Goal: Task Accomplishment & Management: Manage account settings

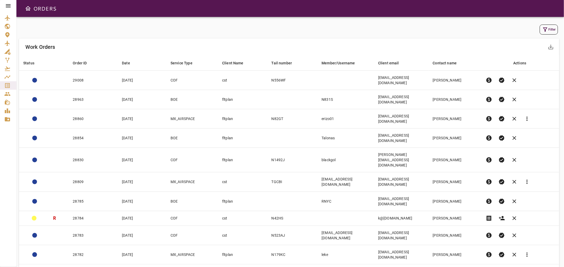
click at [551, 28] on button "Filter" at bounding box center [548, 30] width 18 height 10
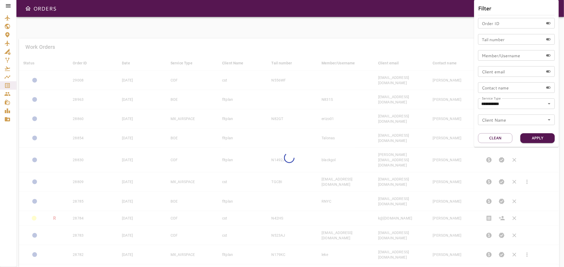
click at [408, 43] on div at bounding box center [282, 133] width 564 height 267
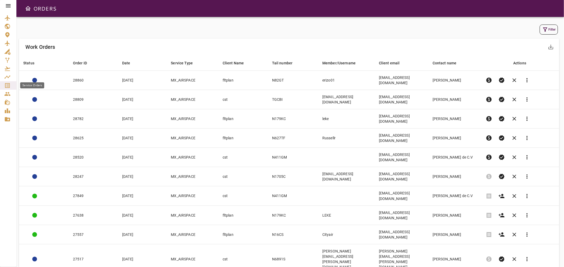
click at [6, 85] on icon "Service Orders" at bounding box center [7, 85] width 6 height 6
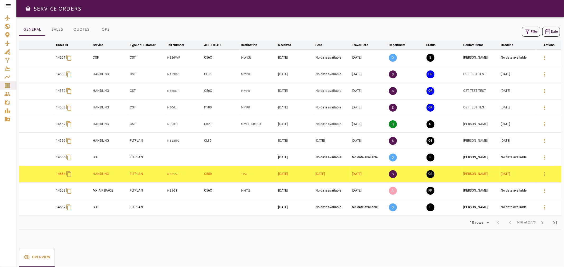
click at [528, 33] on icon "button" at bounding box center [527, 32] width 6 height 6
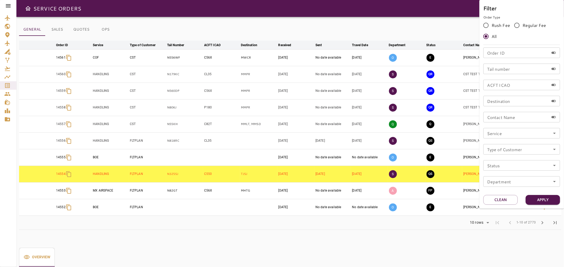
click at [554, 135] on icon "Open" at bounding box center [554, 133] width 6 height 6
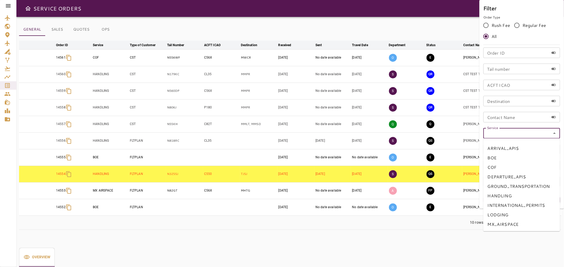
click at [497, 162] on li "BOE" at bounding box center [521, 158] width 77 height 10
type input "***"
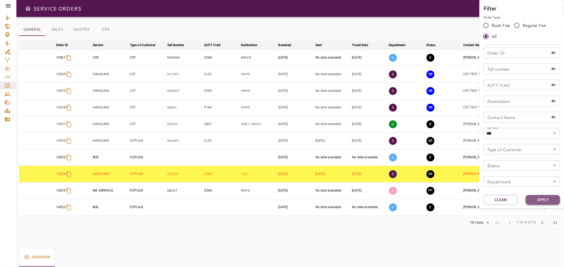
click at [538, 197] on button "Apply" at bounding box center [542, 200] width 34 height 10
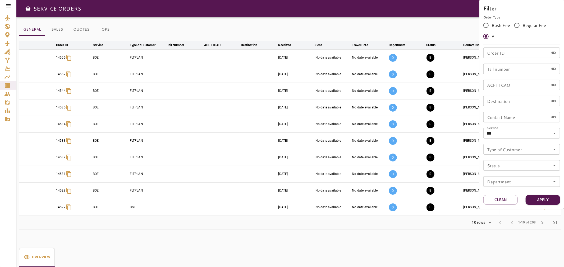
click at [388, 26] on div at bounding box center [282, 133] width 564 height 267
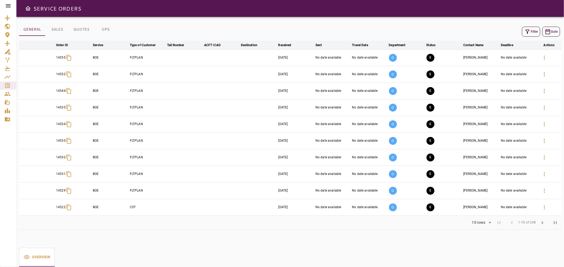
click at [489, 226] on body "SERVICE ORDERS GENERAL SALES QUOTES OPS Filter Date arrow_downward Order ID arr…" at bounding box center [282, 133] width 564 height 267
click at [476, 232] on li "15" at bounding box center [481, 233] width 24 height 10
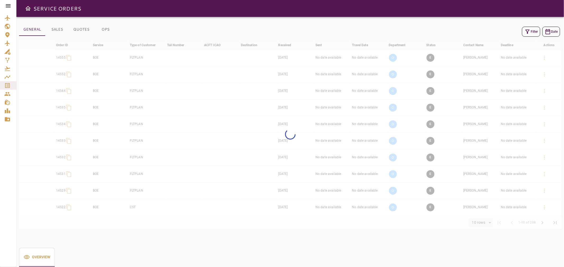
type input "**"
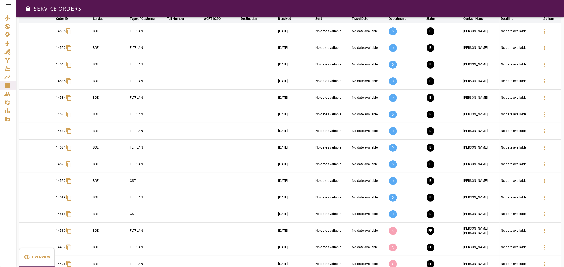
scroll to position [52, 0]
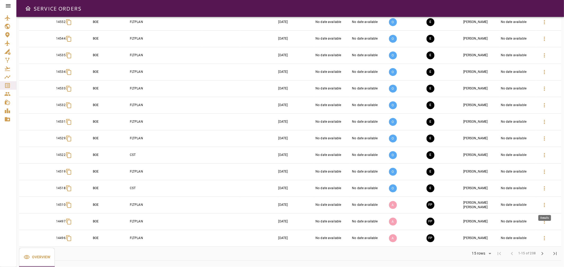
click at [546, 205] on icon "button" at bounding box center [544, 205] width 6 height 6
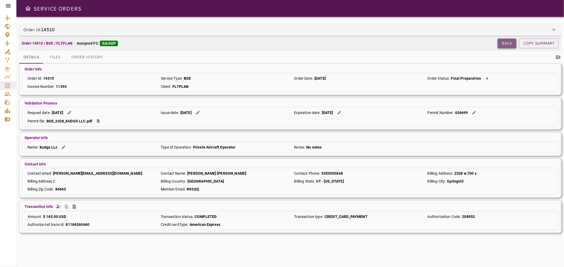
click at [510, 45] on button "Back" at bounding box center [506, 44] width 19 height 10
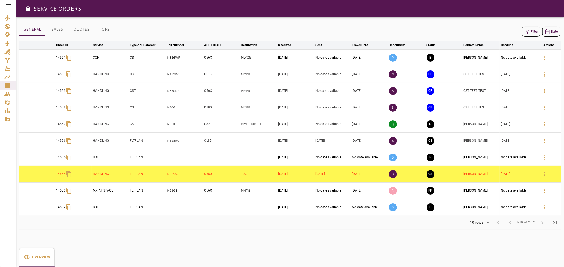
click at [537, 27] on div "Filter Date" at bounding box center [541, 32] width 38 height 10
click at [534, 29] on button "Filter" at bounding box center [531, 32] width 18 height 10
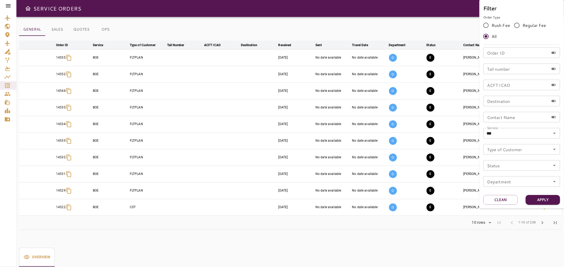
click at [386, 26] on div at bounding box center [282, 133] width 564 height 267
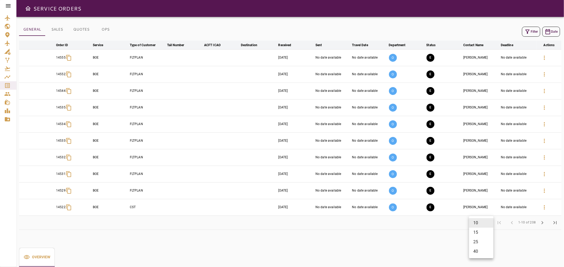
click at [480, 225] on body "SERVICE ORDERS GENERAL SALES QUOTES OPS Filter Date arrow_downward Order ID arr…" at bounding box center [282, 133] width 564 height 267
click at [480, 243] on li "25" at bounding box center [481, 243] width 24 height 10
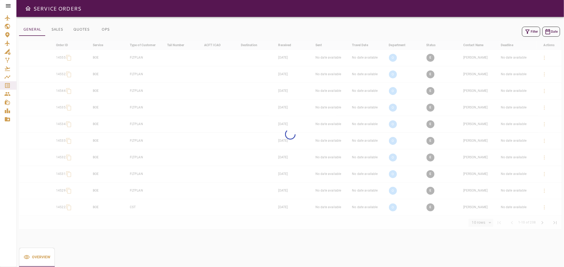
type input "**"
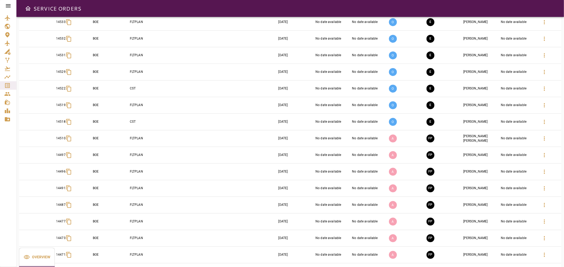
scroll to position [176, 0]
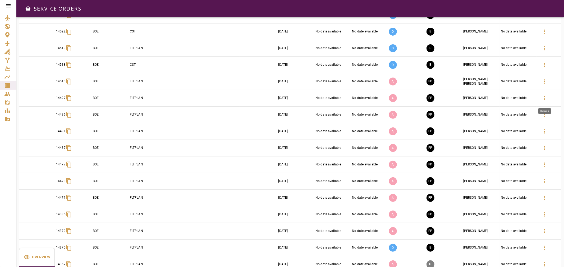
click at [546, 99] on icon "button" at bounding box center [544, 98] width 6 height 6
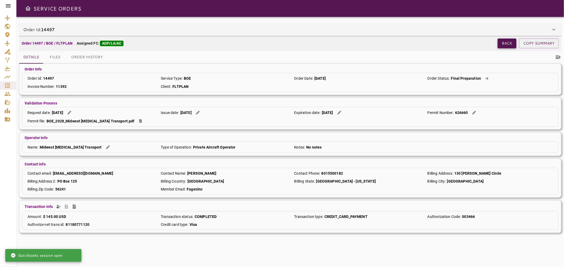
click at [505, 43] on button "Back" at bounding box center [506, 44] width 19 height 10
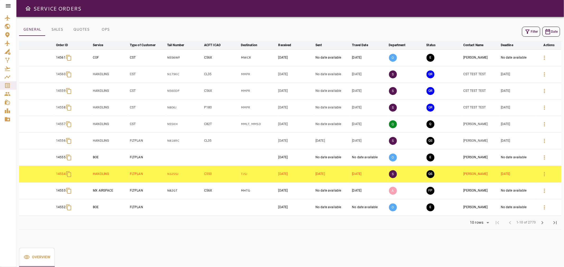
click at [525, 29] on icon "button" at bounding box center [527, 32] width 6 height 6
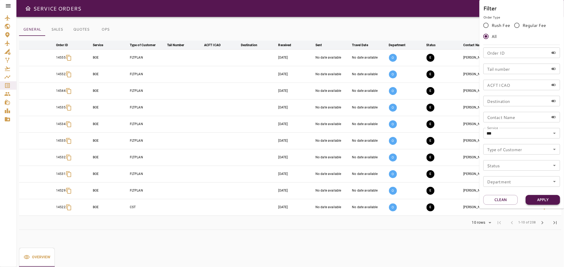
click at [539, 201] on button "Apply" at bounding box center [542, 200] width 34 height 10
click at [439, 231] on div at bounding box center [282, 133] width 564 height 267
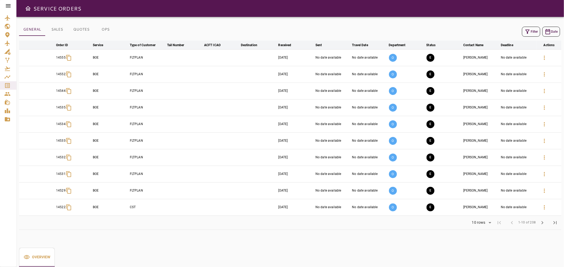
click at [219, 173] on td at bounding box center [221, 174] width 37 height 17
click at [490, 174] on td "[PERSON_NAME]" at bounding box center [481, 174] width 38 height 17
click at [482, 224] on body "SERVICE ORDERS GENERAL SALES QUOTES OPS Filter Date arrow_downward Order ID arr…" at bounding box center [282, 133] width 564 height 267
click at [479, 239] on li "25" at bounding box center [481, 243] width 24 height 10
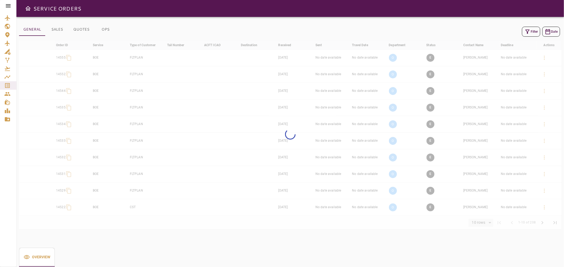
type input "**"
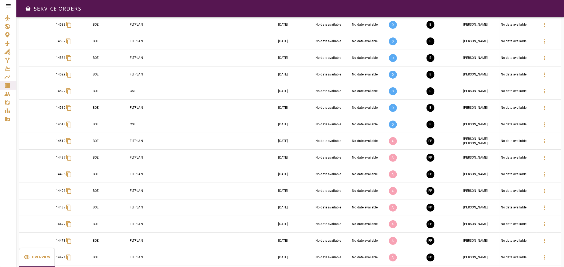
scroll to position [117, 0]
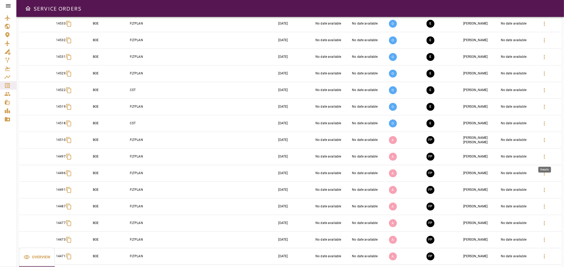
click at [544, 157] on icon "button" at bounding box center [543, 157] width 1 height 4
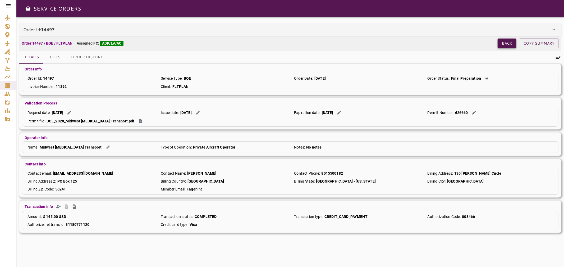
click at [505, 44] on button "Back" at bounding box center [506, 44] width 19 height 10
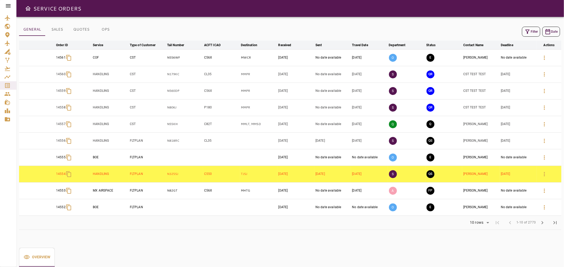
click at [526, 29] on icon "button" at bounding box center [527, 32] width 6 height 6
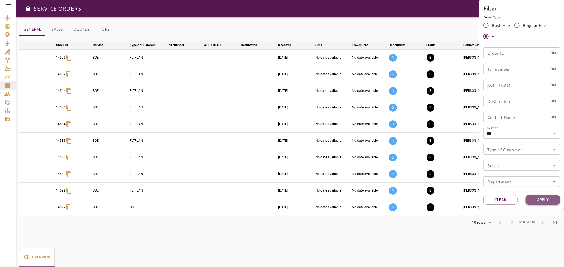
click at [534, 202] on button "Apply" at bounding box center [542, 200] width 34 height 10
drag, startPoint x: 402, startPoint y: 265, endPoint x: 282, endPoint y: 200, distance: 136.7
click at [402, 265] on div at bounding box center [282, 133] width 564 height 267
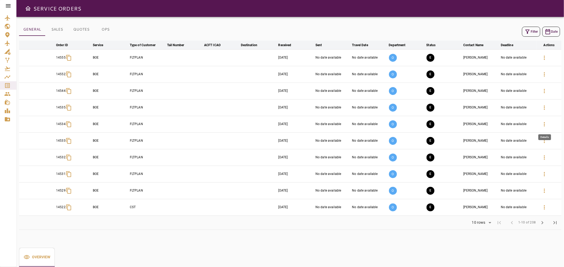
click at [542, 124] on icon "button" at bounding box center [544, 124] width 6 height 6
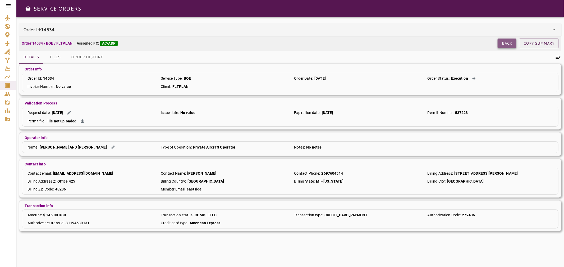
click at [509, 43] on button "Back" at bounding box center [506, 44] width 19 height 10
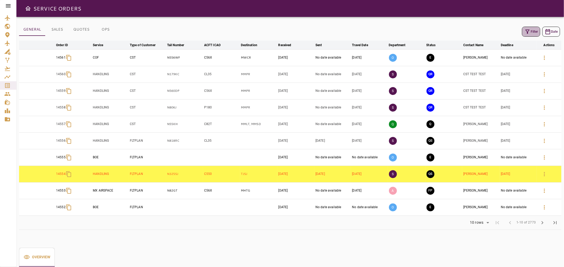
click at [532, 28] on button "Filter" at bounding box center [531, 32] width 18 height 10
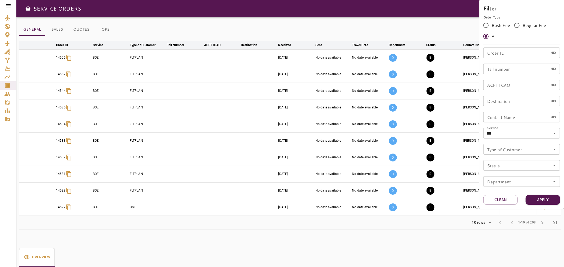
click at [394, 234] on div at bounding box center [282, 133] width 564 height 267
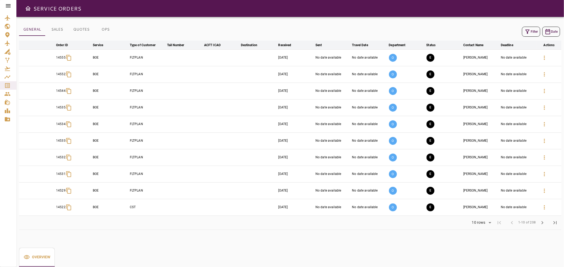
click at [484, 221] on body "SERVICE ORDERS GENERAL SALES QUOTES OPS Filter Date arrow_downward Order ID arr…" at bounding box center [282, 133] width 564 height 267
drag, startPoint x: 478, startPoint y: 241, endPoint x: 476, endPoint y: 239, distance: 3.4
click at [478, 242] on li "25" at bounding box center [481, 243] width 24 height 10
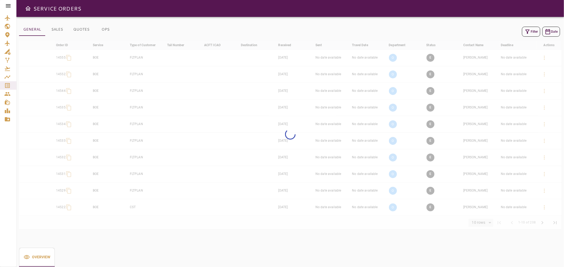
type input "**"
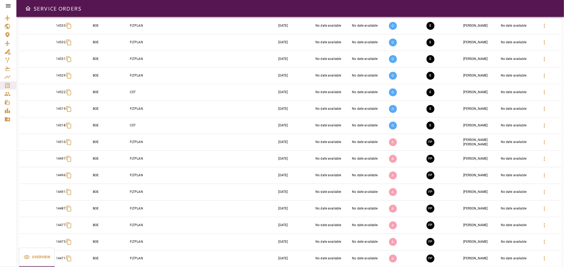
scroll to position [117, 0]
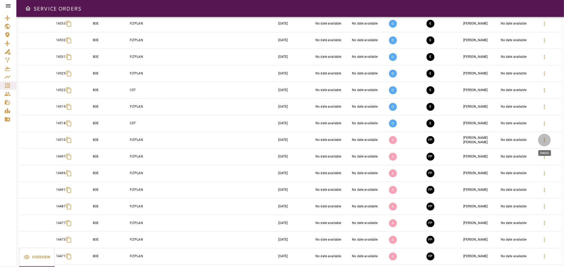
click at [543, 139] on icon "button" at bounding box center [544, 140] width 6 height 6
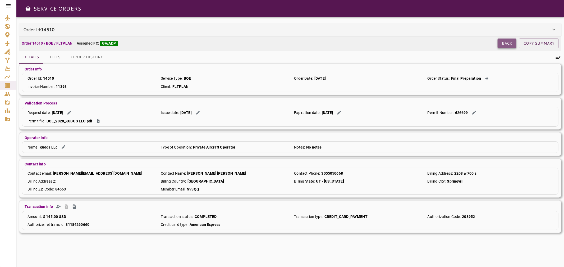
click at [506, 44] on button "Back" at bounding box center [506, 44] width 19 height 10
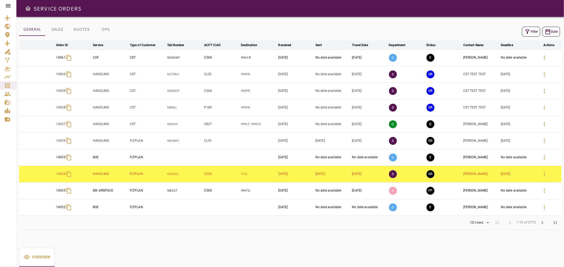
click at [535, 34] on button "Filter" at bounding box center [531, 32] width 18 height 10
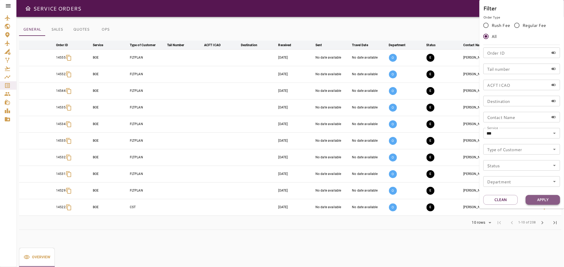
click at [537, 202] on button "Apply" at bounding box center [542, 200] width 34 height 10
click at [461, 245] on div at bounding box center [282, 133] width 564 height 267
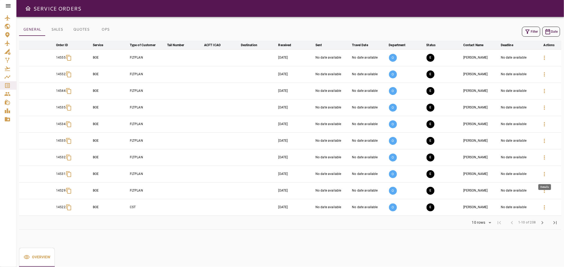
click at [545, 173] on icon "button" at bounding box center [543, 174] width 1 height 4
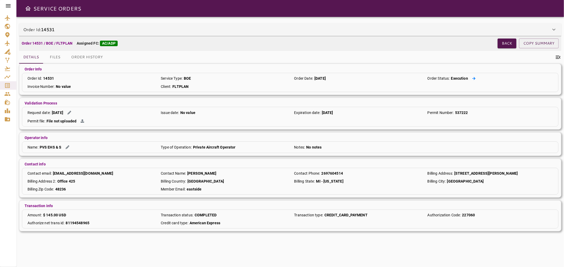
click at [473, 78] on icon at bounding box center [473, 78] width 3 height 3
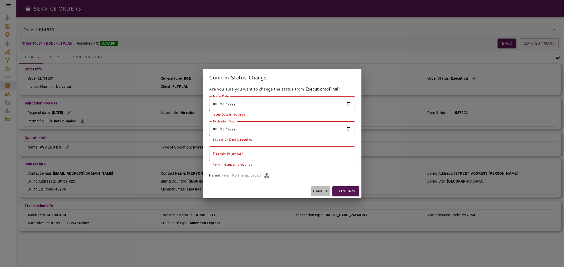
click at [316, 194] on button "Cancel" at bounding box center [320, 192] width 19 height 10
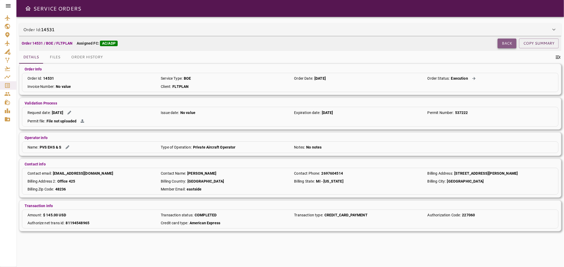
click at [506, 44] on button "Back" at bounding box center [506, 44] width 19 height 10
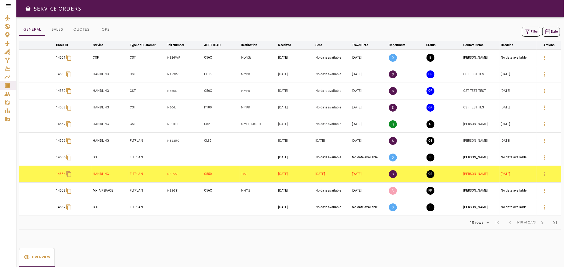
click at [529, 32] on icon "button" at bounding box center [527, 32] width 6 height 6
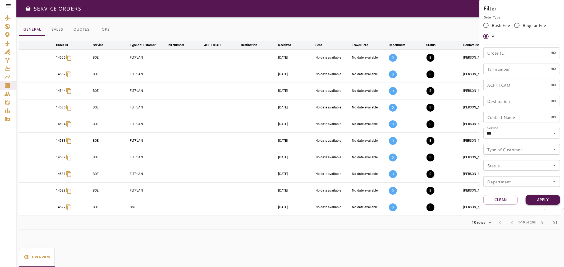
drag, startPoint x: 547, startPoint y: 198, endPoint x: 543, endPoint y: 200, distance: 5.2
click at [547, 198] on button "Apply" at bounding box center [542, 200] width 34 height 10
click at [464, 252] on div at bounding box center [282, 133] width 564 height 267
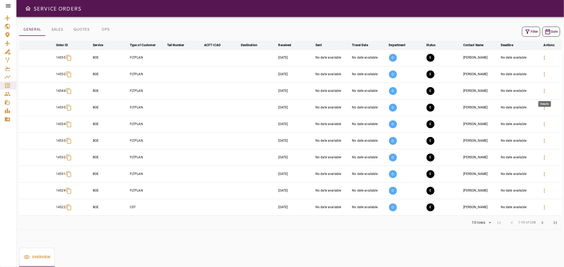
click at [545, 90] on icon "button" at bounding box center [544, 91] width 6 height 6
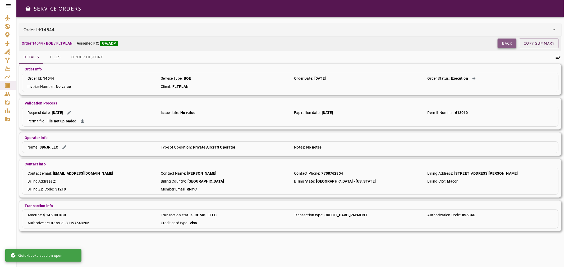
click at [503, 43] on button "Back" at bounding box center [506, 44] width 19 height 10
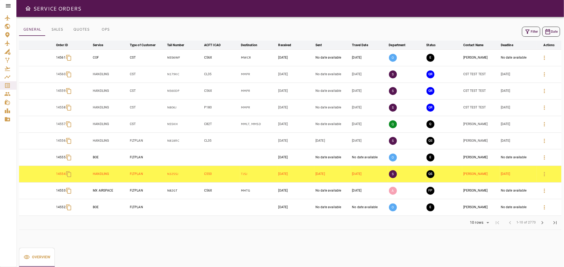
click at [528, 32] on icon "button" at bounding box center [527, 32] width 6 height 6
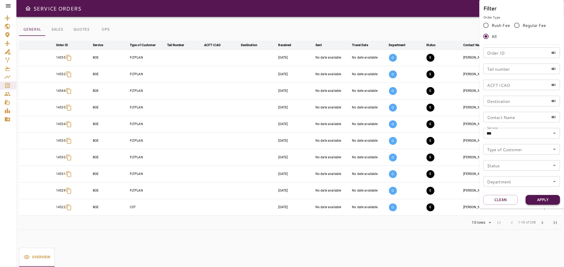
click at [541, 200] on button "Apply" at bounding box center [542, 200] width 34 height 10
click at [268, 244] on div at bounding box center [282, 133] width 564 height 267
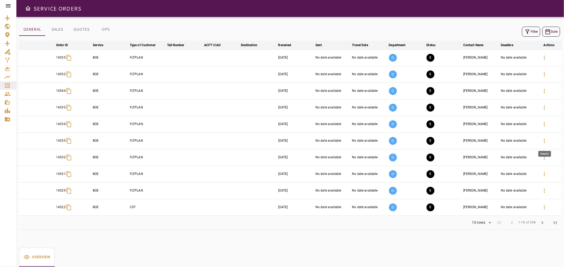
click at [546, 142] on icon "button" at bounding box center [544, 141] width 6 height 6
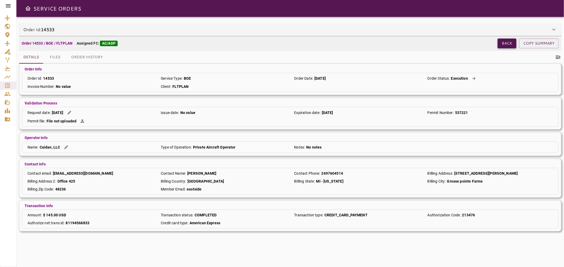
click at [503, 42] on button "Back" at bounding box center [506, 44] width 19 height 10
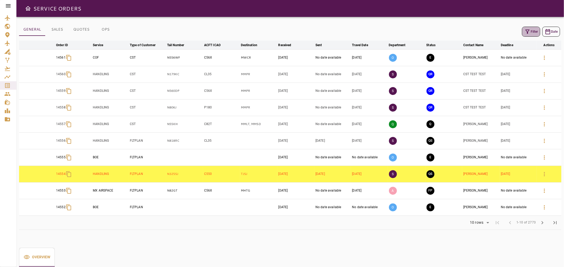
click at [525, 32] on icon "button" at bounding box center [527, 32] width 6 height 6
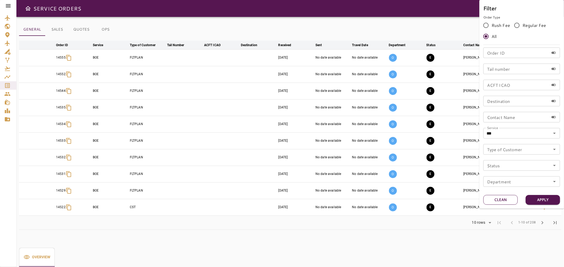
click at [494, 199] on button "Clean" at bounding box center [500, 200] width 34 height 10
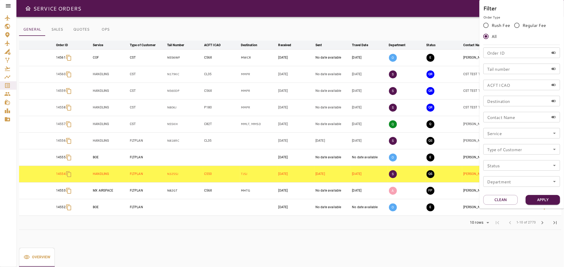
click at [511, 71] on input "Tail number" at bounding box center [516, 69] width 66 height 11
type input "******"
click at [542, 202] on button "Apply" at bounding box center [542, 200] width 34 height 10
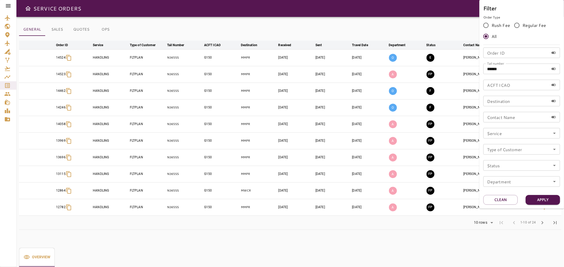
click at [303, 28] on div at bounding box center [282, 133] width 564 height 267
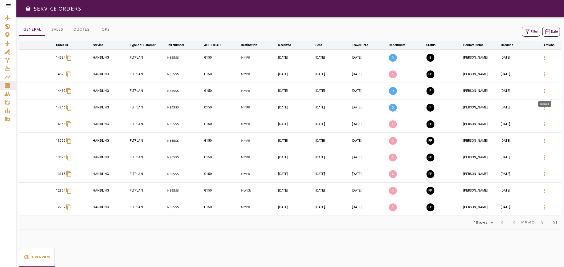
click at [545, 89] on icon "button" at bounding box center [544, 91] width 6 height 6
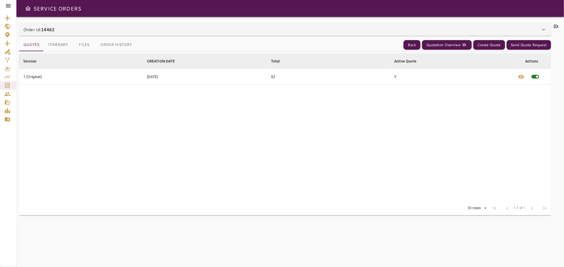
click at [557, 27] on icon at bounding box center [555, 26] width 5 height 3
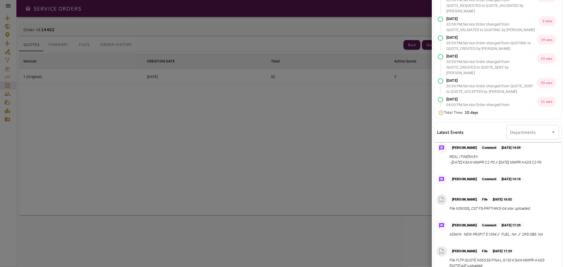
scroll to position [71, 0]
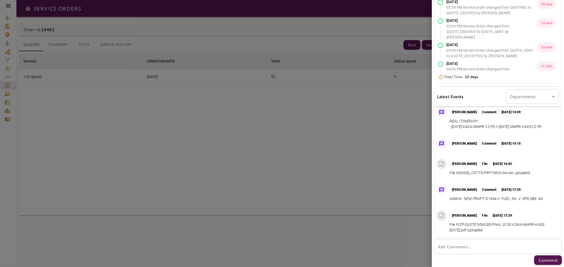
click at [456, 250] on div "* Add Comments..." at bounding box center [498, 247] width 128 height 15
paste textarea "**********"
click at [438, 247] on textarea "**********" at bounding box center [495, 247] width 116 height 6
type textarea "**********"
click at [545, 260] on p "Comment" at bounding box center [547, 260] width 19 height 6
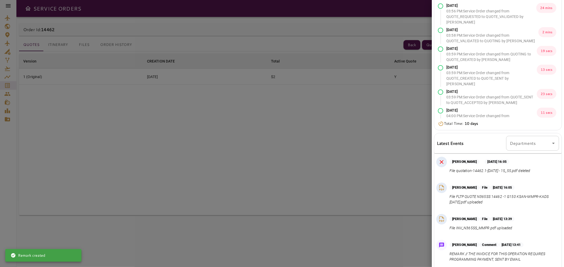
scroll to position [0, 0]
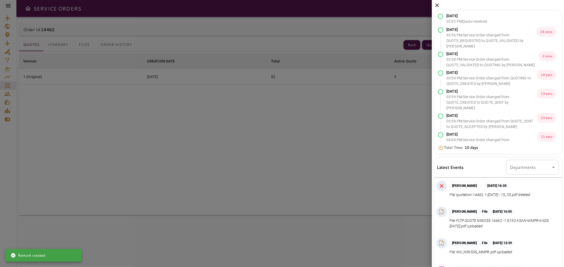
click at [438, 1] on div "[DATE] 03:32 PM Quote received [DATE] 03:56 PM : Service Order changed from QUO…" at bounding box center [497, 169] width 132 height 338
click at [436, 5] on icon at bounding box center [437, 5] width 6 height 6
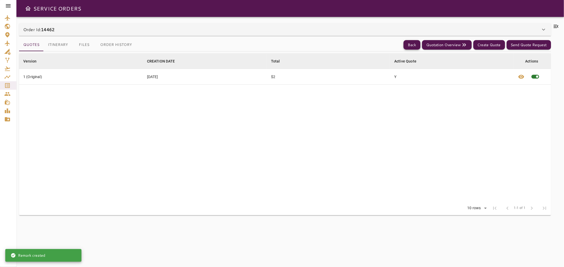
click at [411, 47] on button "Back" at bounding box center [411, 45] width 17 height 10
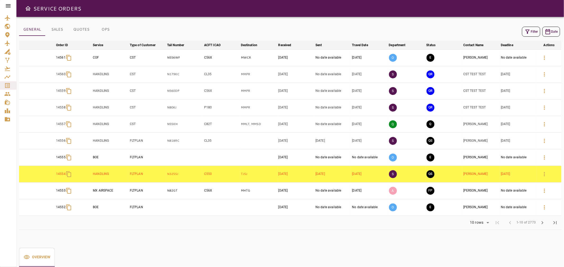
click at [527, 30] on icon "button" at bounding box center [527, 32] width 4 height 4
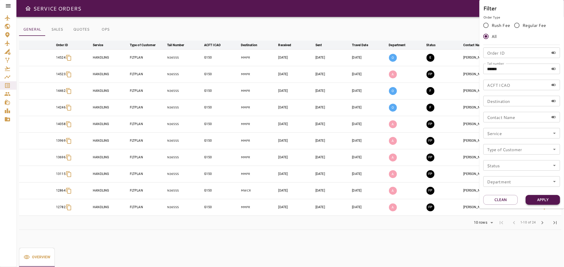
click at [542, 199] on button "Apply" at bounding box center [542, 200] width 34 height 10
click at [432, 22] on div at bounding box center [282, 133] width 564 height 267
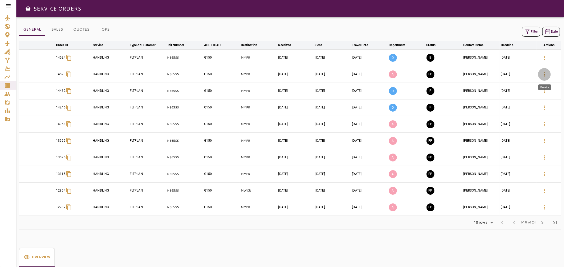
click at [543, 72] on icon "button" at bounding box center [544, 74] width 6 height 6
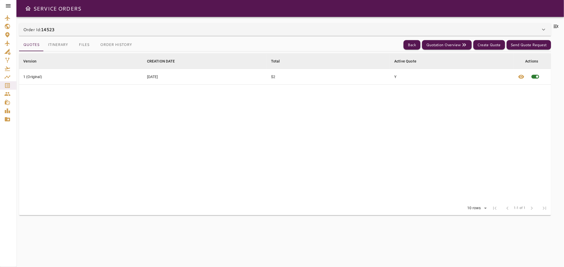
click at [553, 25] on icon at bounding box center [555, 26] width 6 height 6
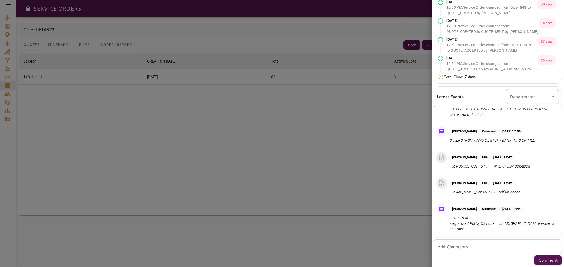
scroll to position [202, 0]
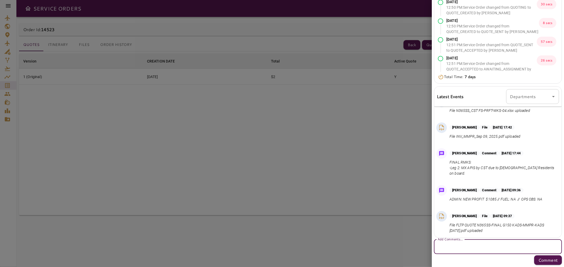
click at [471, 246] on textarea "Add Comments..." at bounding box center [497, 247] width 120 height 6
paste textarea "**********"
click at [437, 248] on textarea "**********" at bounding box center [495, 247] width 116 height 6
click at [498, 246] on textarea "**********" at bounding box center [495, 247] width 116 height 6
type textarea "**********"
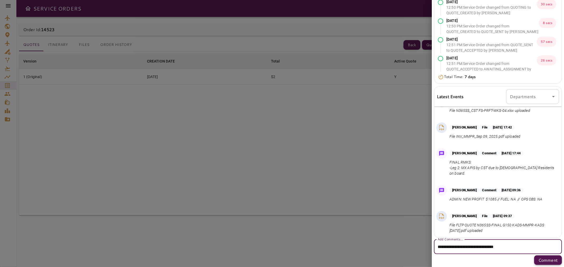
click at [547, 260] on p "Comment" at bounding box center [547, 260] width 19 height 6
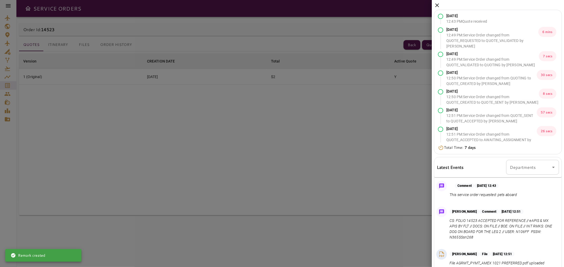
click at [435, 6] on icon at bounding box center [437, 5] width 6 height 6
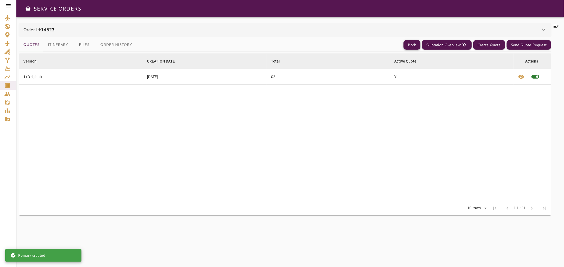
click at [414, 43] on button "Back" at bounding box center [411, 45] width 17 height 10
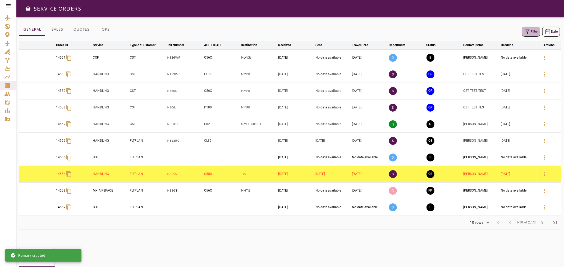
click at [524, 32] on icon "button" at bounding box center [527, 32] width 6 height 6
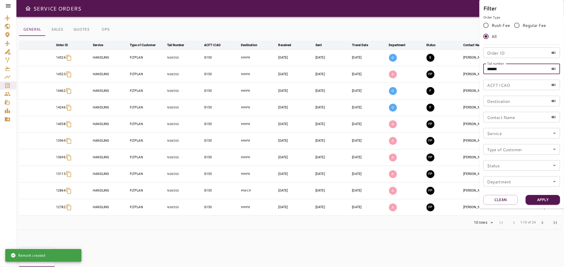
drag, startPoint x: 518, startPoint y: 71, endPoint x: 370, endPoint y: 65, distance: 148.1
click at [370, 65] on div "Filter Order Type Rush Fee Regular Fee All Order ID Order ID Tail number ******…" at bounding box center [282, 133] width 564 height 267
type input "******"
click at [534, 198] on button "Apply" at bounding box center [542, 200] width 34 height 10
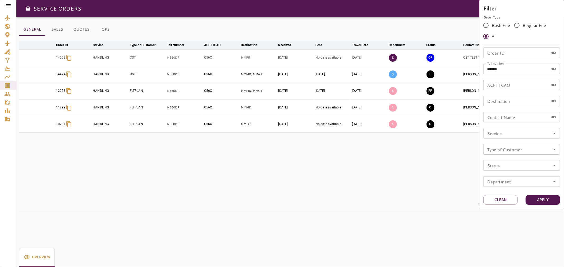
drag, startPoint x: 407, startPoint y: 198, endPoint x: 404, endPoint y: 194, distance: 4.8
click at [407, 198] on div at bounding box center [282, 133] width 564 height 267
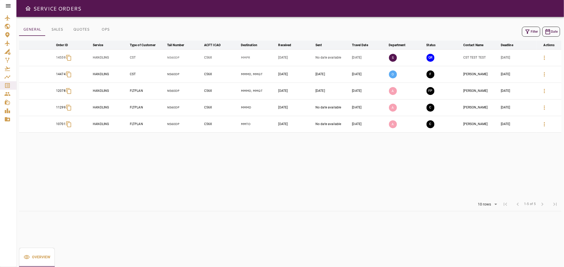
click at [544, 73] on icon "button" at bounding box center [544, 74] width 6 height 6
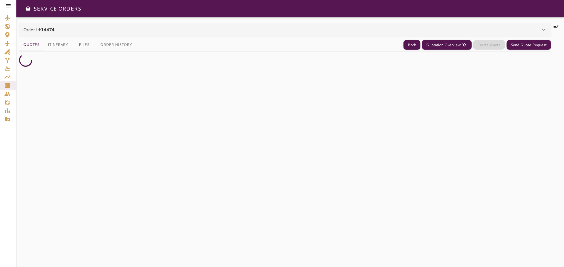
click at [554, 26] on icon at bounding box center [555, 26] width 6 height 6
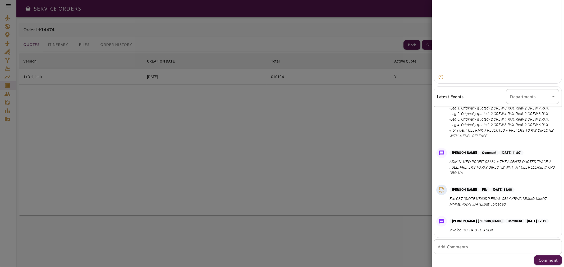
scroll to position [452, 0]
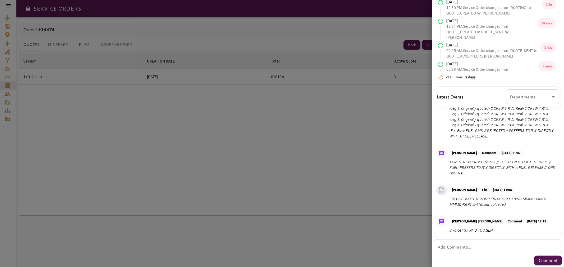
click at [449, 249] on textarea "Add Comments..." at bounding box center [497, 247] width 120 height 6
paste textarea "**********"
click at [436, 246] on div "**********" at bounding box center [498, 247] width 128 height 15
click at [438, 247] on textarea "**********" at bounding box center [495, 247] width 116 height 6
click at [510, 252] on div "**********" at bounding box center [498, 247] width 128 height 15
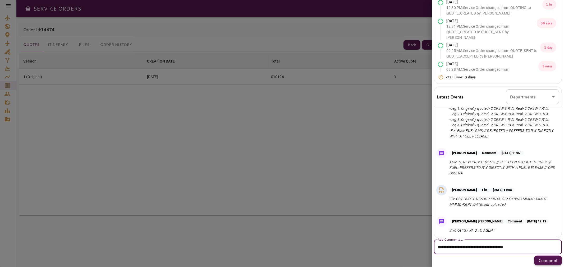
type textarea "**********"
click at [545, 259] on p "Comment" at bounding box center [547, 261] width 19 height 6
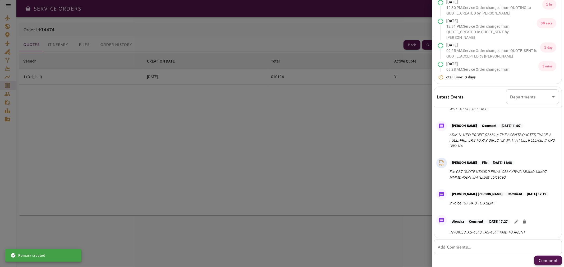
scroll to position [0, 0]
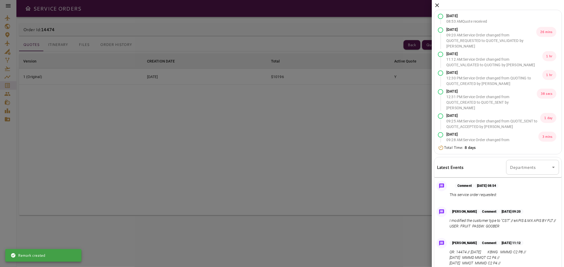
drag, startPoint x: 436, startPoint y: 6, endPoint x: 429, endPoint y: 13, distance: 9.9
click at [436, 7] on icon at bounding box center [437, 5] width 6 height 6
